Goal: Transaction & Acquisition: Obtain resource

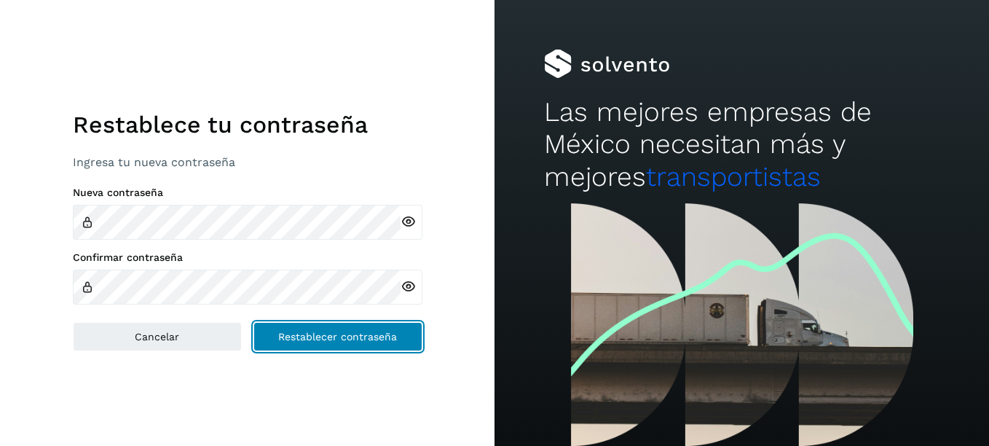
click at [323, 336] on span "Restablecer contraseña" at bounding box center [337, 336] width 119 height 10
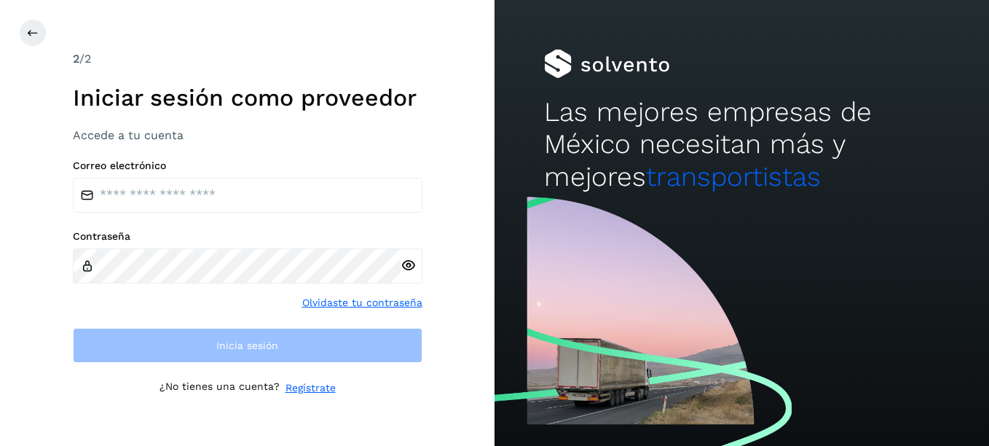
click at [409, 266] on icon at bounding box center [408, 265] width 15 height 15
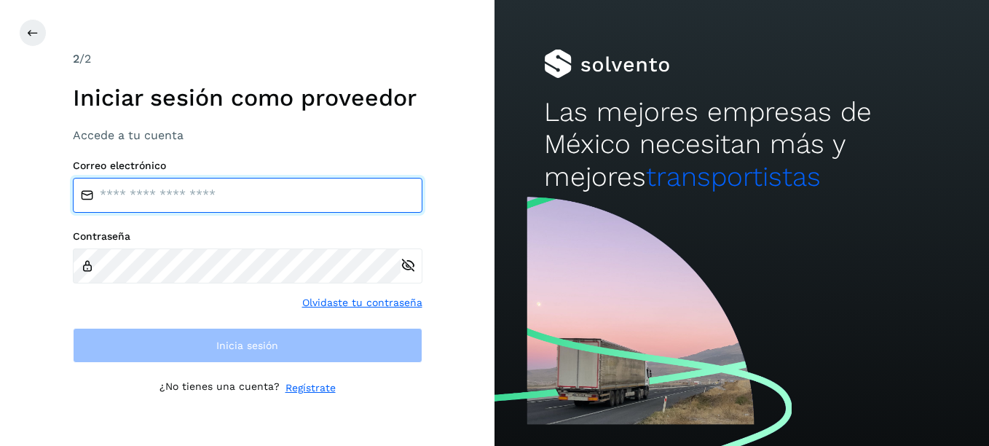
click at [234, 192] on input "email" at bounding box center [248, 195] width 350 height 35
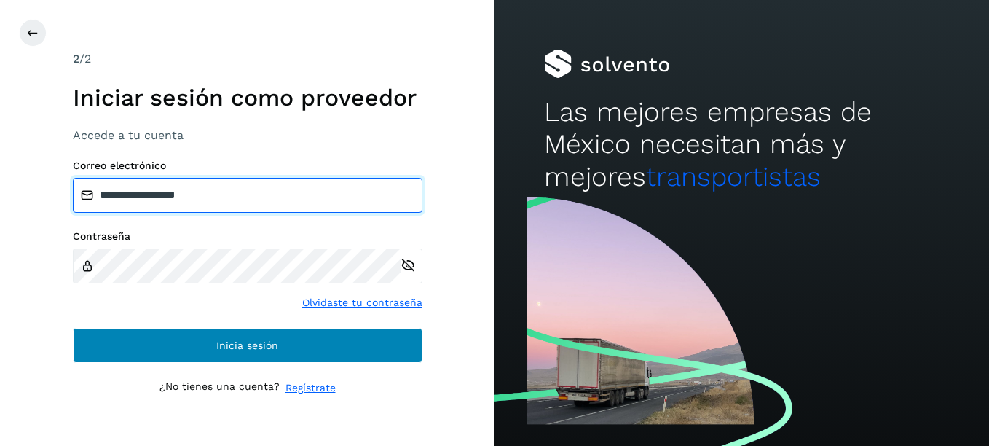
type input "**********"
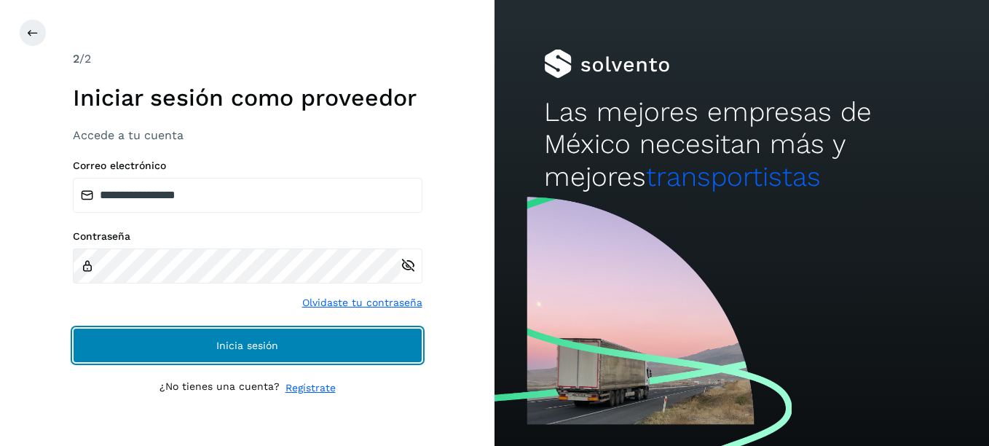
click at [241, 342] on span "Inicia sesión" at bounding box center [247, 345] width 62 height 10
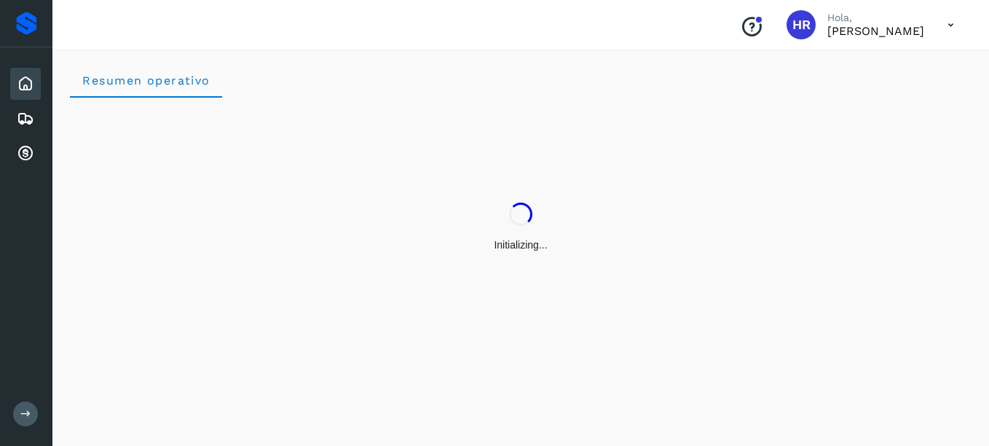
click at [248, 347] on div "Initializing..." at bounding box center [521, 227] width 902 height 259
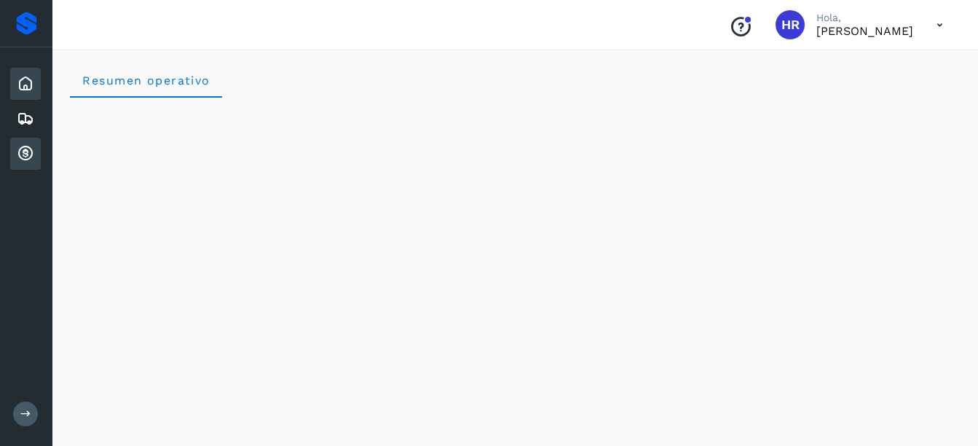
click at [19, 151] on icon at bounding box center [25, 153] width 17 height 17
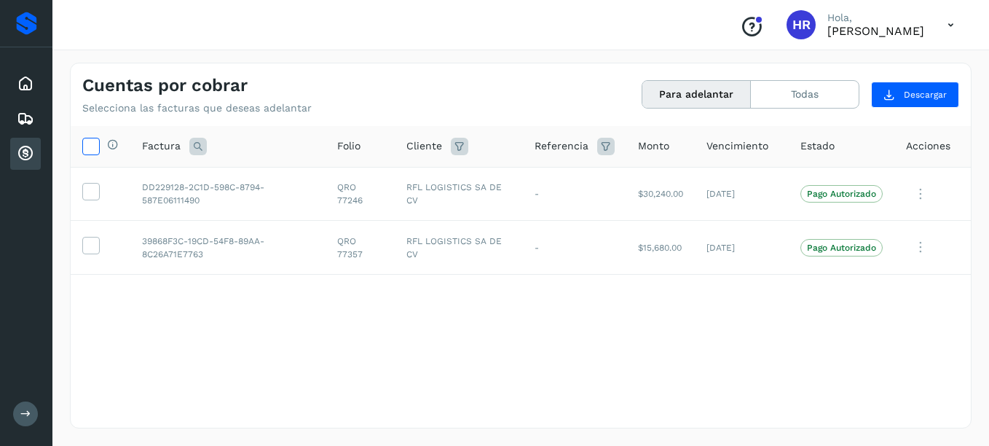
click at [96, 146] on icon at bounding box center [90, 145] width 15 height 15
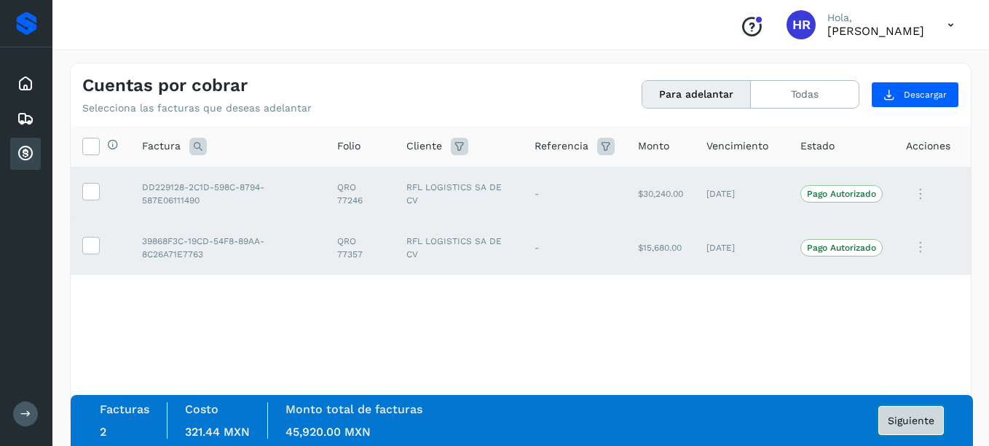
click at [917, 422] on span "Siguiente" at bounding box center [911, 420] width 47 height 10
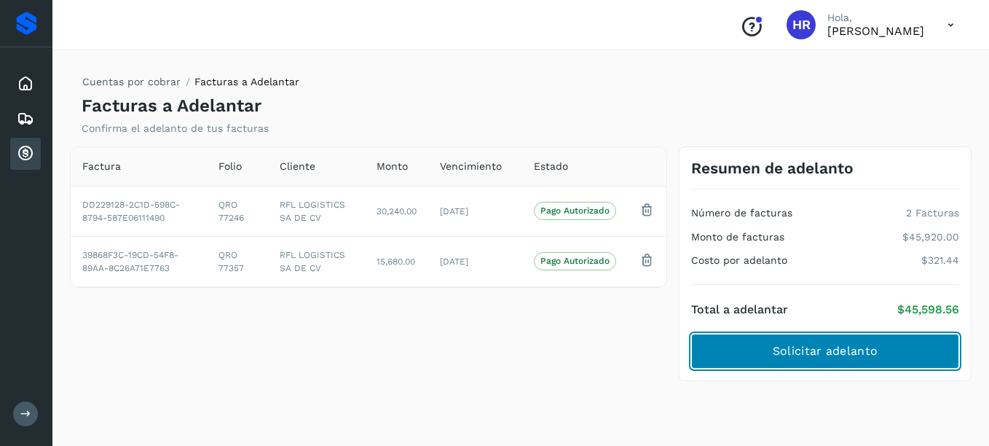
click at [845, 363] on button "Solicitar adelanto" at bounding box center [825, 351] width 268 height 35
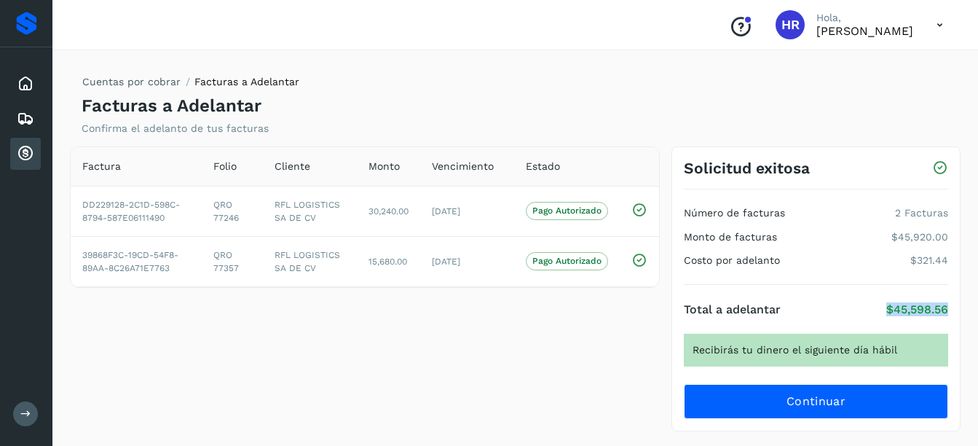
drag, startPoint x: 880, startPoint y: 300, endPoint x: 953, endPoint y: 320, distance: 76.1
click at [953, 320] on div "Solicitud exitosa Número de facturas 2 Facturas Monto de facturas $45,920.00 Co…" at bounding box center [815, 288] width 289 height 285
copy p "$45,598.56"
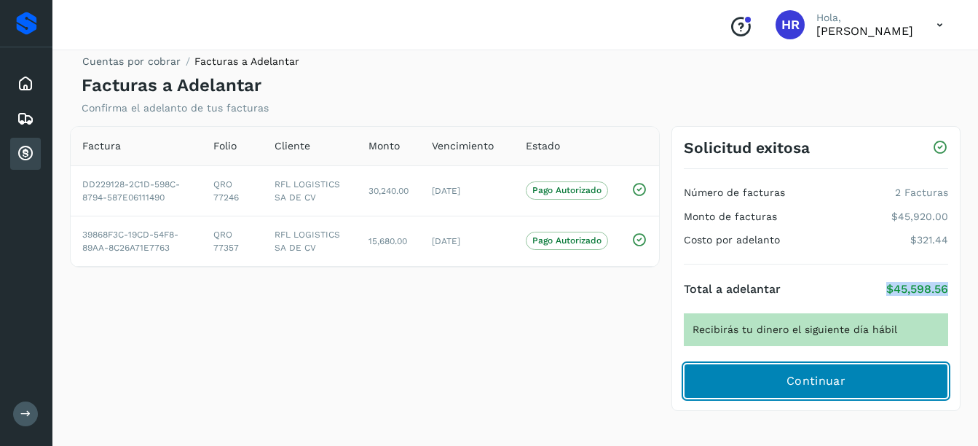
click at [789, 377] on span "Continuar" at bounding box center [815, 381] width 59 height 16
